Goal: Find specific page/section: Find specific page/section

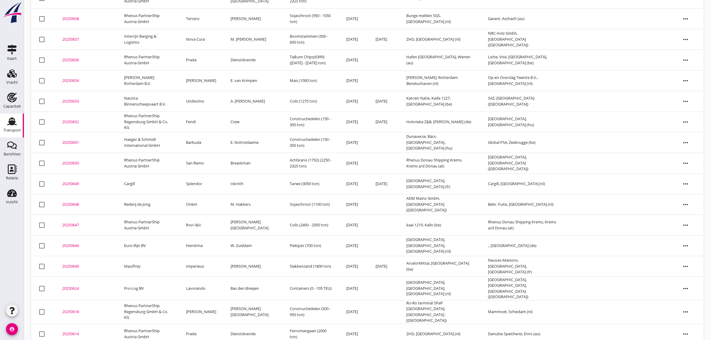
scroll to position [200, 0]
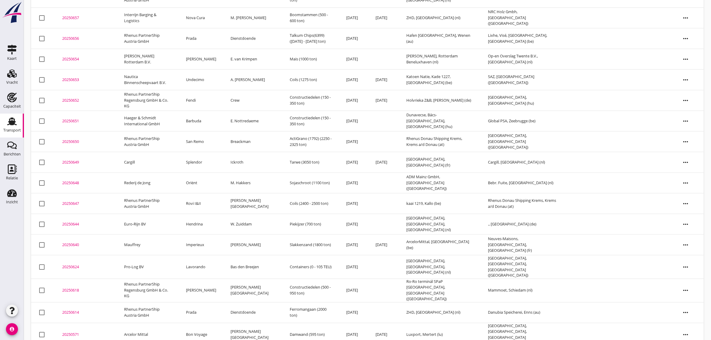
click at [299, 323] on td "Damwand (595 ton)" at bounding box center [311, 335] width 56 height 24
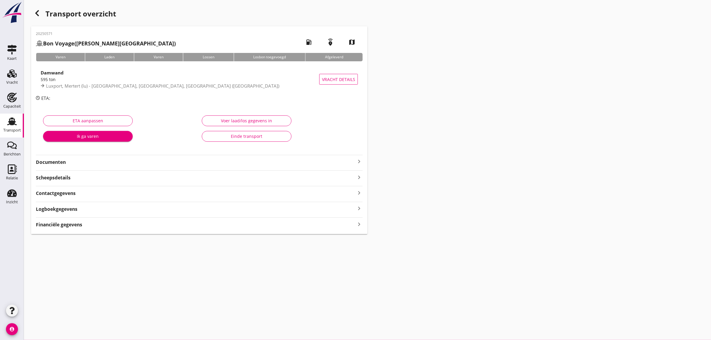
click at [47, 163] on strong "Documenten" at bounding box center [195, 162] width 319 height 7
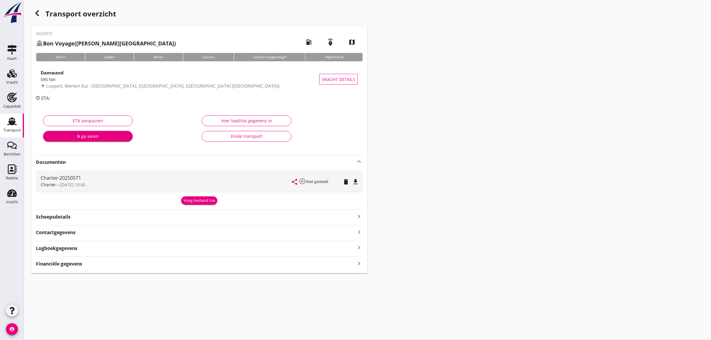
click at [47, 163] on strong "Documenten" at bounding box center [195, 162] width 319 height 7
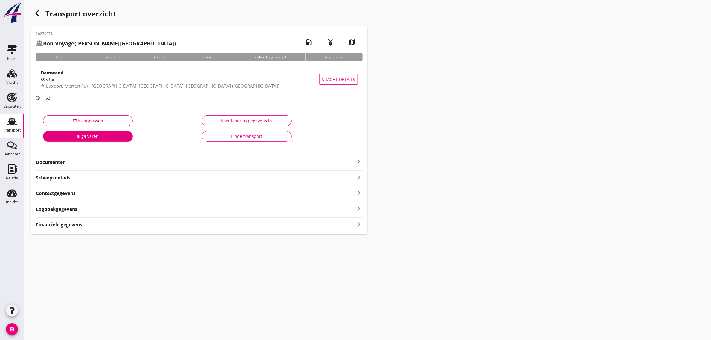
click at [39, 16] on icon "button" at bounding box center [36, 13] width 7 height 7
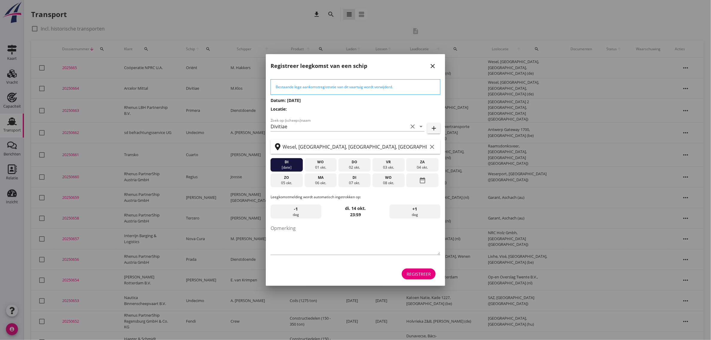
click at [429, 67] on icon "close" at bounding box center [432, 65] width 7 height 7
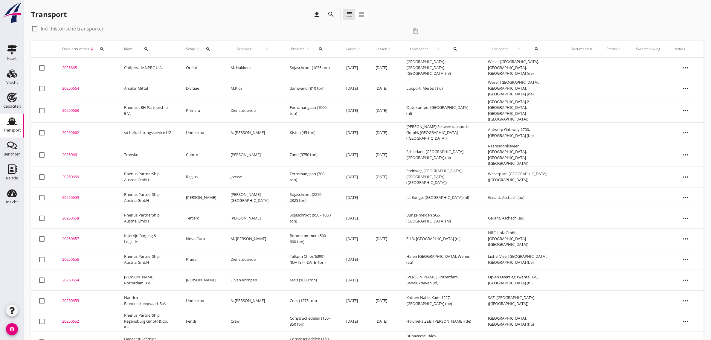
click at [299, 68] on td "Sojaschroot (1035 ton)" at bounding box center [311, 68] width 56 height 21
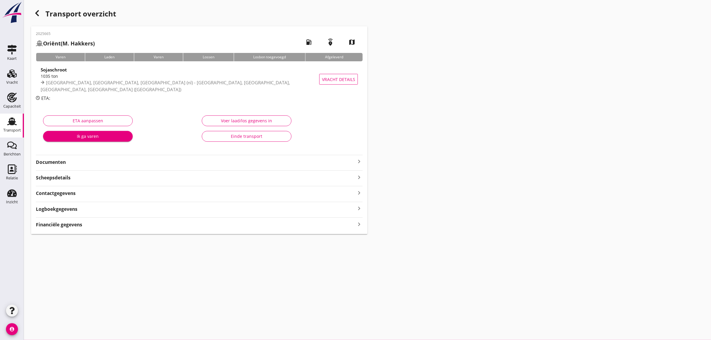
click at [54, 165] on strong "Documenten" at bounding box center [195, 162] width 319 height 7
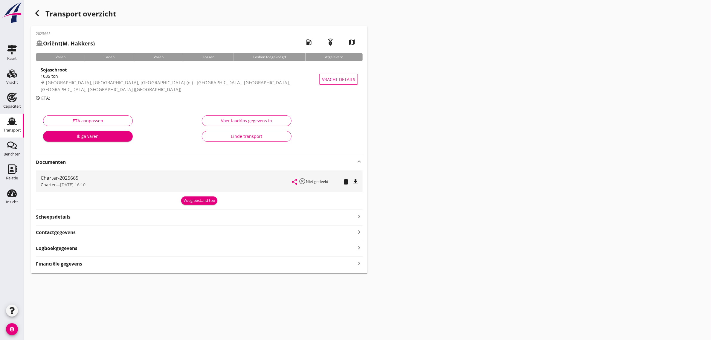
click at [54, 164] on strong "Documenten" at bounding box center [195, 162] width 319 height 7
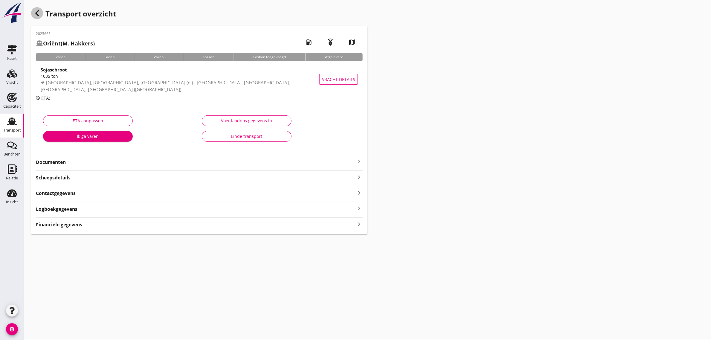
click at [38, 14] on icon "button" at bounding box center [36, 13] width 7 height 7
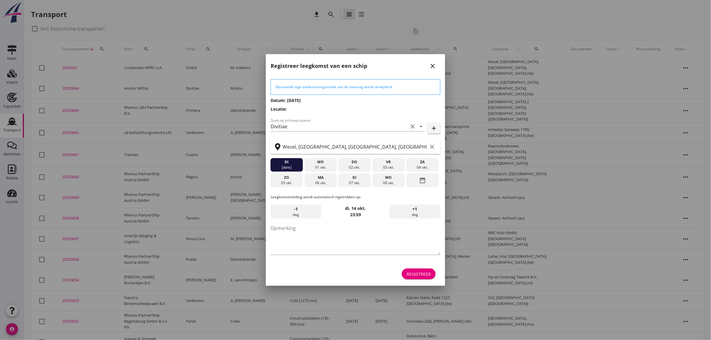
click at [432, 67] on icon "close" at bounding box center [432, 65] width 7 height 7
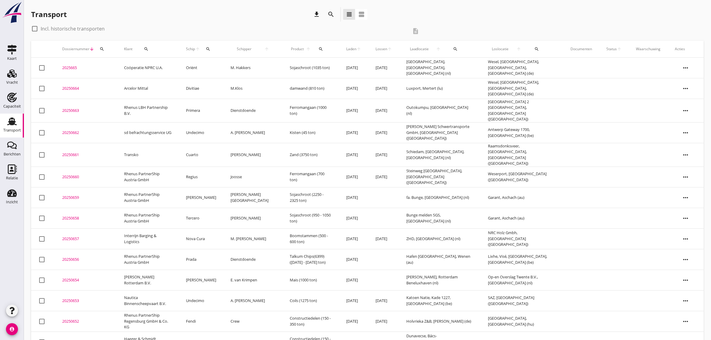
click at [441, 23] on div "Transport download search view_headline view_agenda" at bounding box center [367, 15] width 672 height 17
